Goal: Check status: Check status

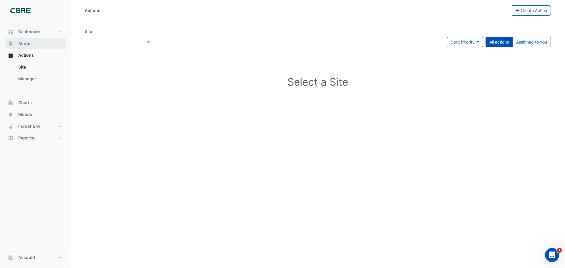
click at [26, 43] on span "Alerts" at bounding box center [24, 44] width 12 height 6
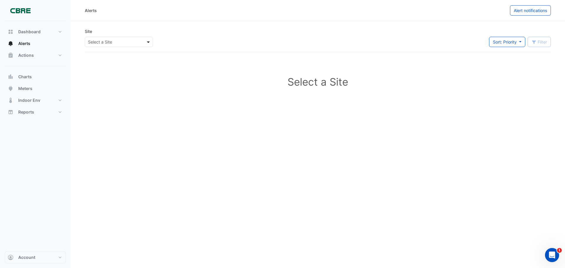
click at [146, 42] on span at bounding box center [148, 42] width 7 height 6
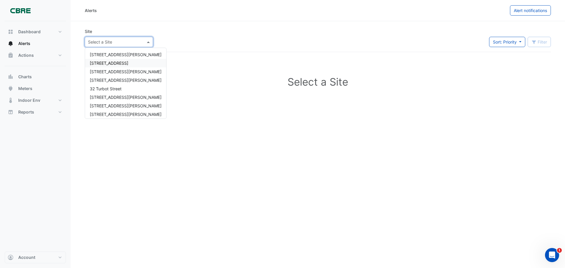
click at [120, 61] on span "[STREET_ADDRESS]" at bounding box center [109, 63] width 39 height 5
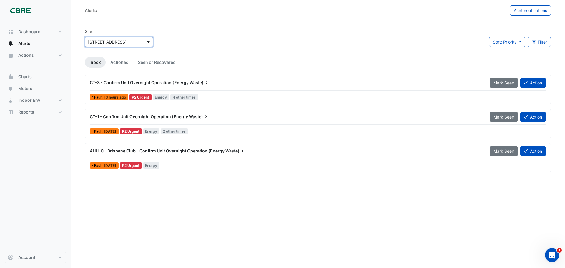
click at [149, 42] on span at bounding box center [148, 42] width 7 height 6
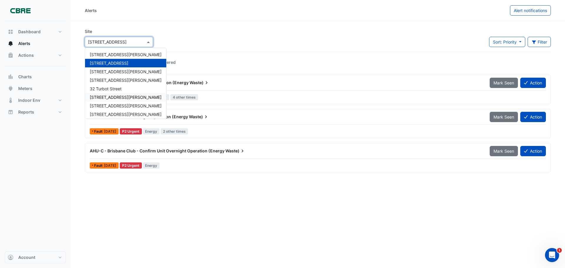
click at [106, 95] on span "[STREET_ADDRESS][PERSON_NAME]" at bounding box center [126, 97] width 72 height 5
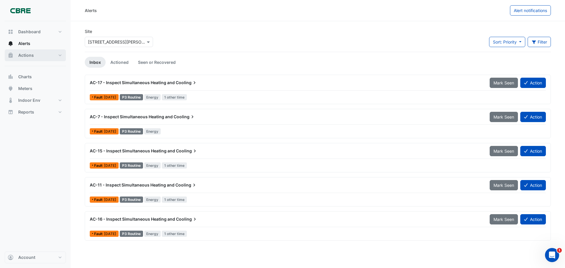
click at [19, 54] on span "Actions" at bounding box center [26, 55] width 16 height 6
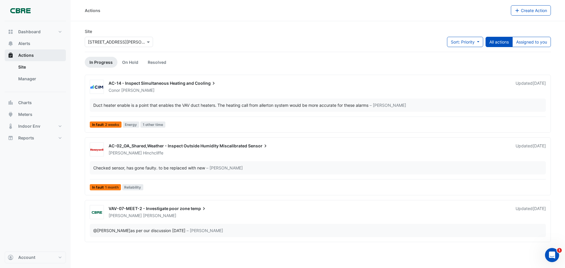
click at [33, 54] on span "Actions" at bounding box center [26, 55] width 16 height 6
click at [25, 40] on button "Alerts" at bounding box center [35, 44] width 61 height 12
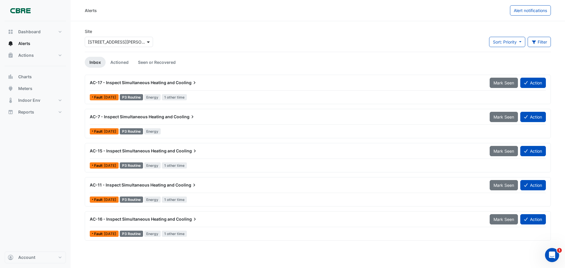
click at [148, 41] on span at bounding box center [148, 42] width 7 height 6
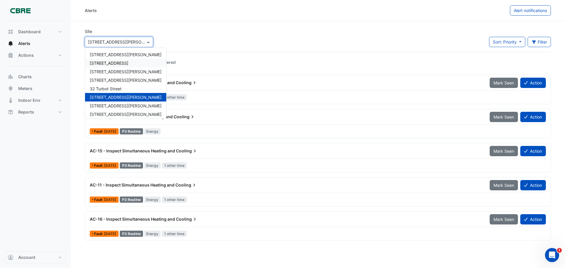
click at [111, 62] on span "[STREET_ADDRESS]" at bounding box center [109, 63] width 39 height 5
